Goal: Information Seeking & Learning: Learn about a topic

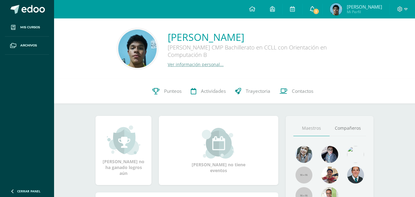
click at [319, 11] on span "1" at bounding box center [315, 11] width 7 height 7
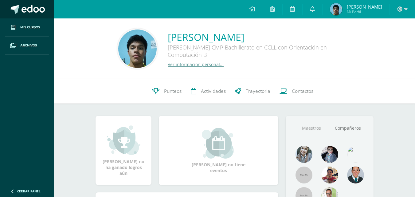
click at [35, 14] on link at bounding box center [27, 9] width 54 height 18
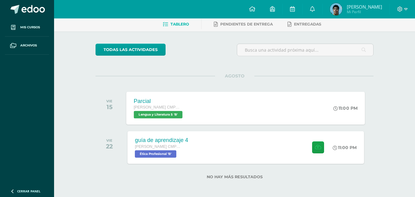
scroll to position [31, 0]
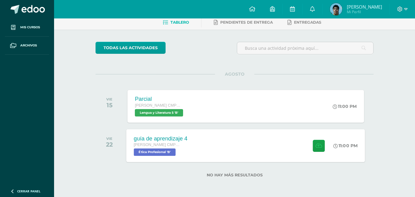
click at [221, 143] on div "guía de aprendizaje 4 Quinto Bachillerato CMP Bachillerato en CCLL con Orientac…" at bounding box center [245, 145] width 238 height 33
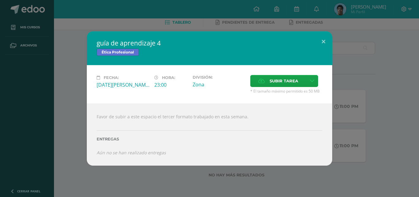
click at [47, 104] on div "guía de aprendizaje 4 Ética Profesional Fecha: [DATE][PERSON_NAME] Hora: 23:00 …" at bounding box center [209, 98] width 414 height 134
